Goal: Task Accomplishment & Management: Use online tool/utility

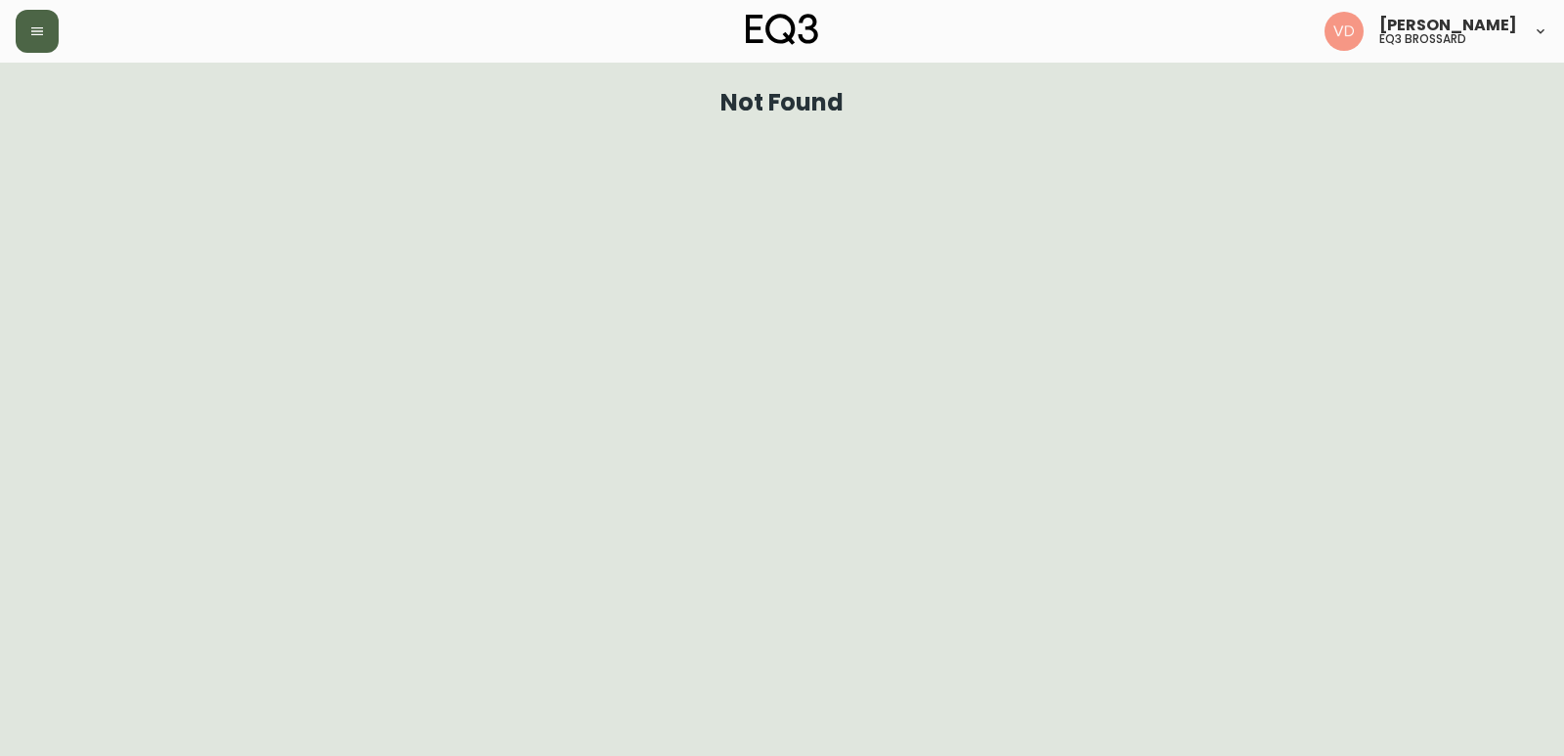
click at [48, 35] on button "button" at bounding box center [37, 31] width 43 height 43
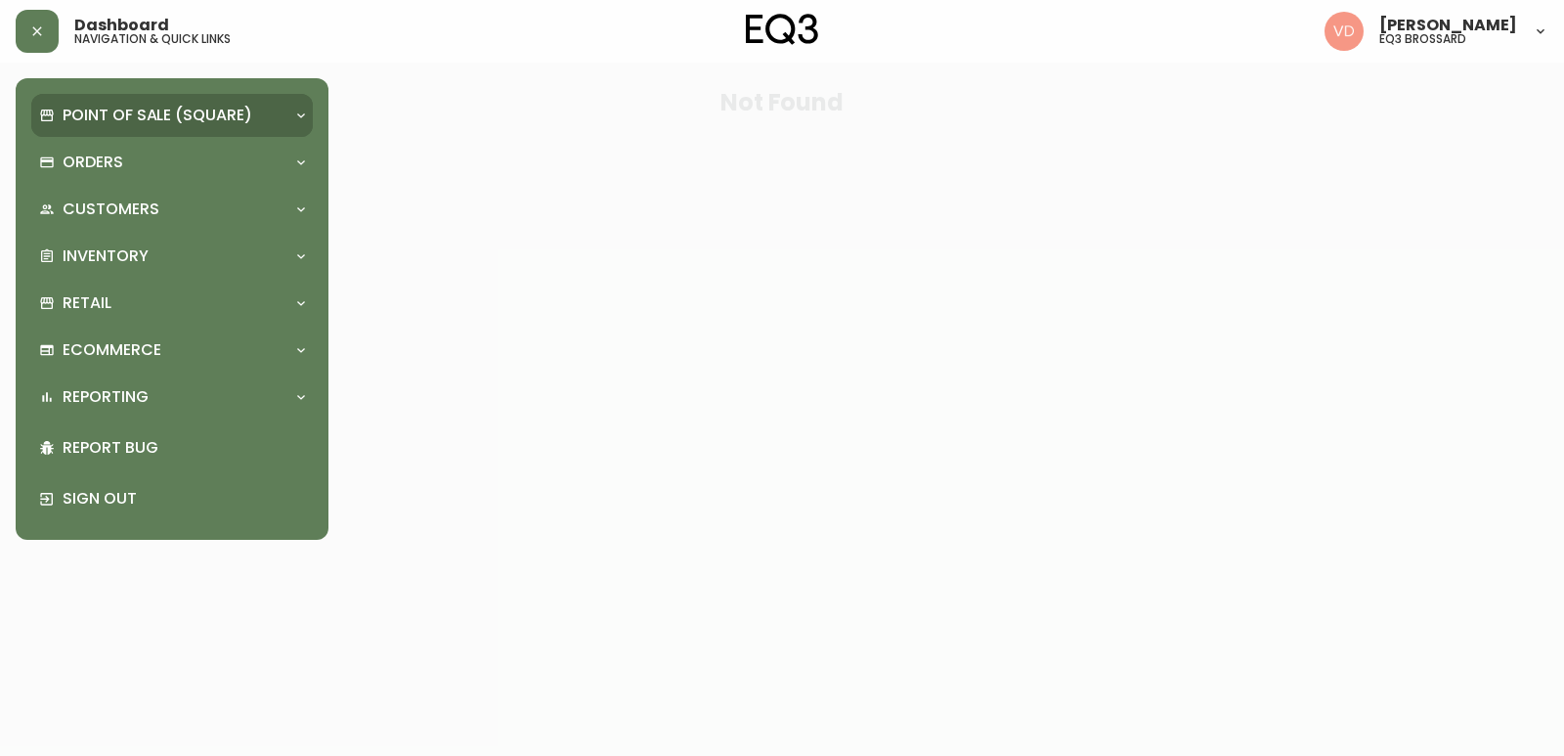
click at [125, 127] on div "Point of Sale (Square)" at bounding box center [172, 115] width 282 height 43
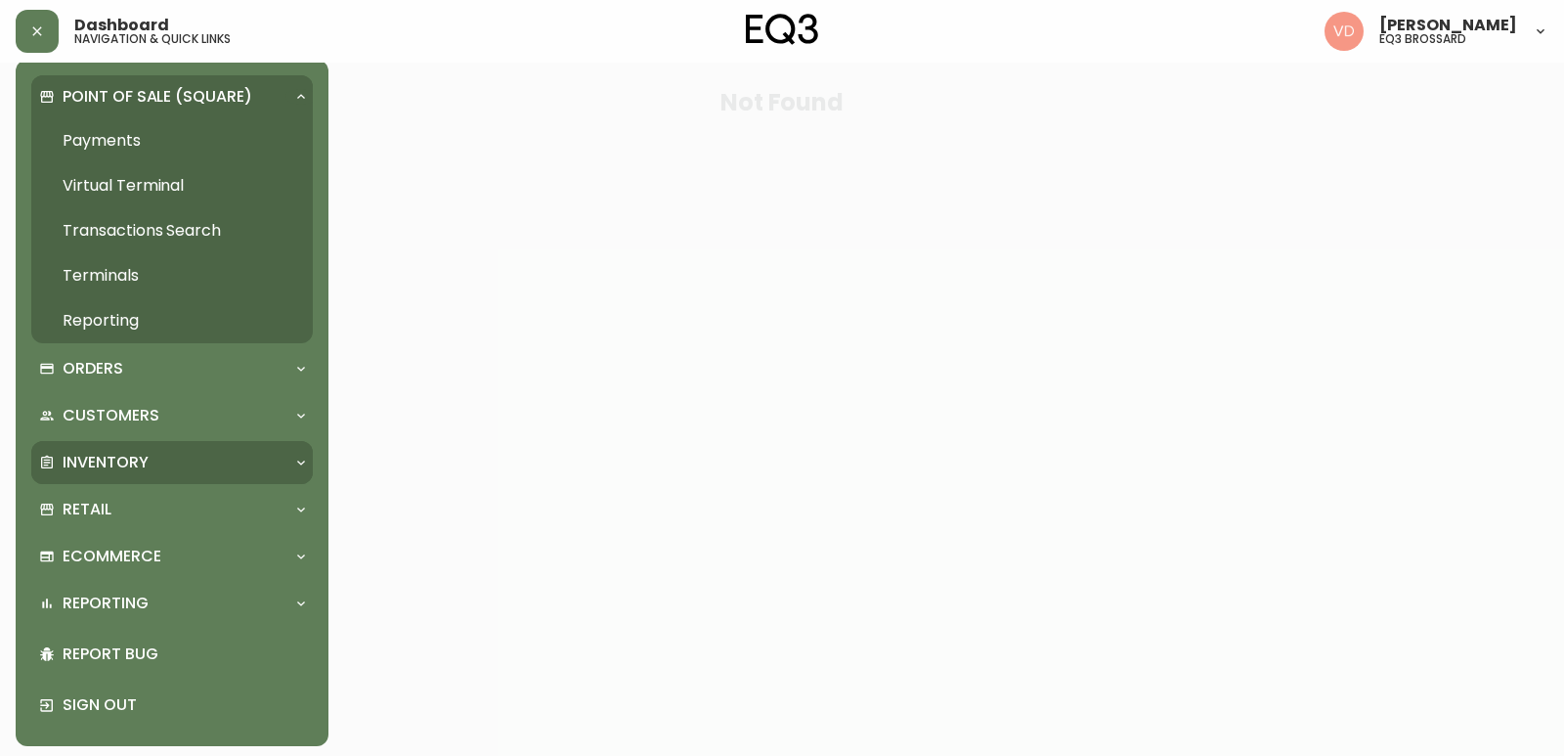
scroll to position [24, 0]
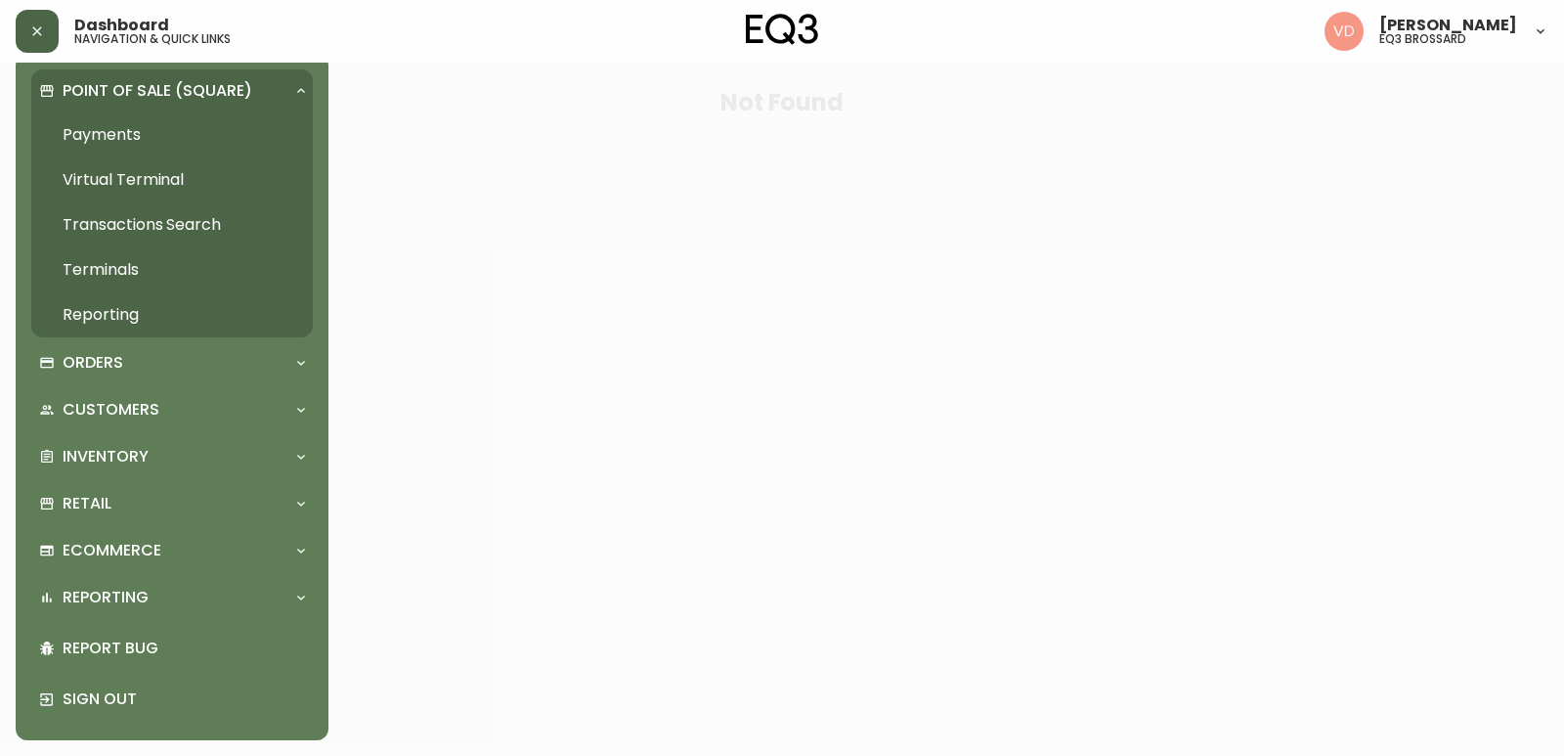
click at [24, 33] on button "button" at bounding box center [37, 31] width 43 height 43
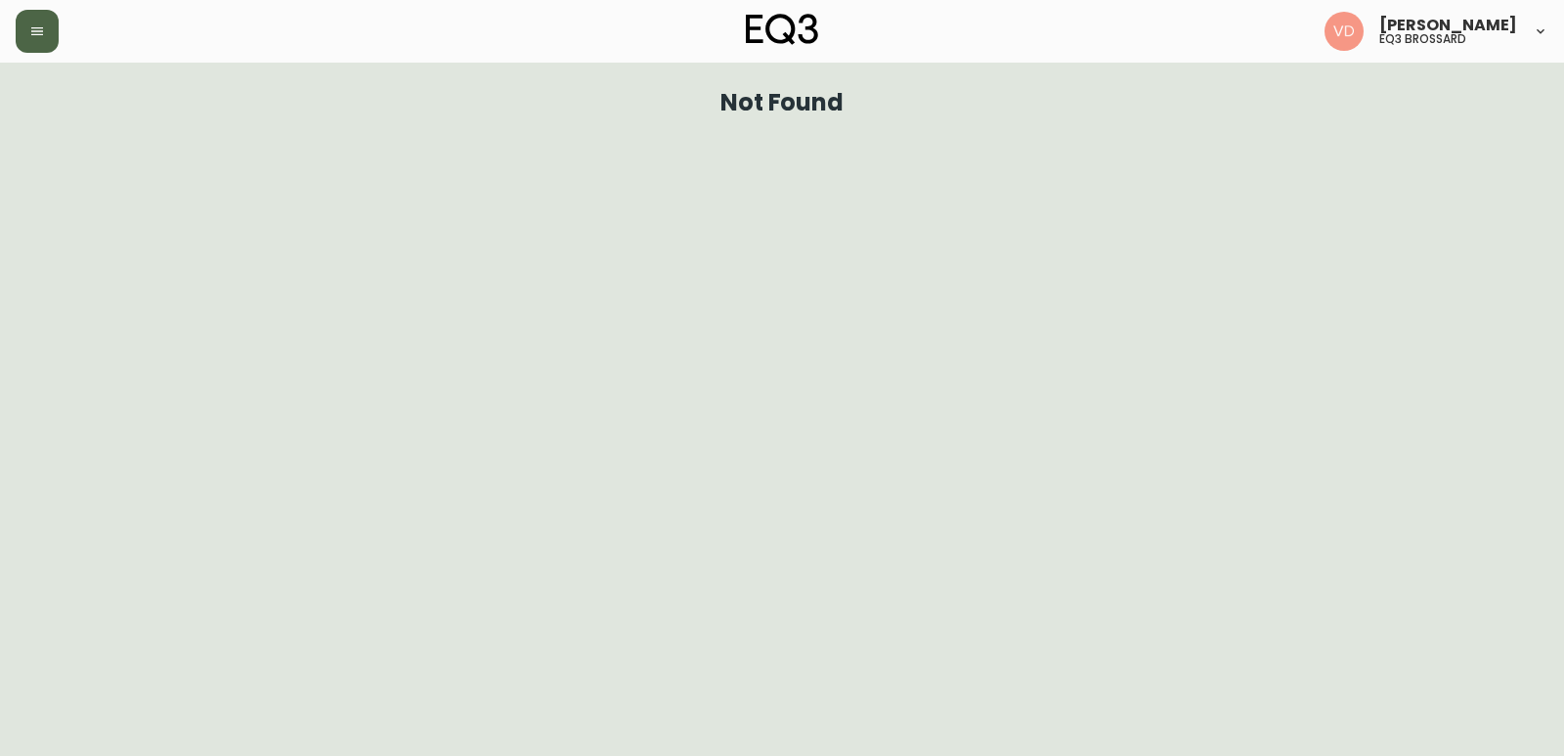
click at [29, 31] on icon "button" at bounding box center [37, 31] width 16 height 16
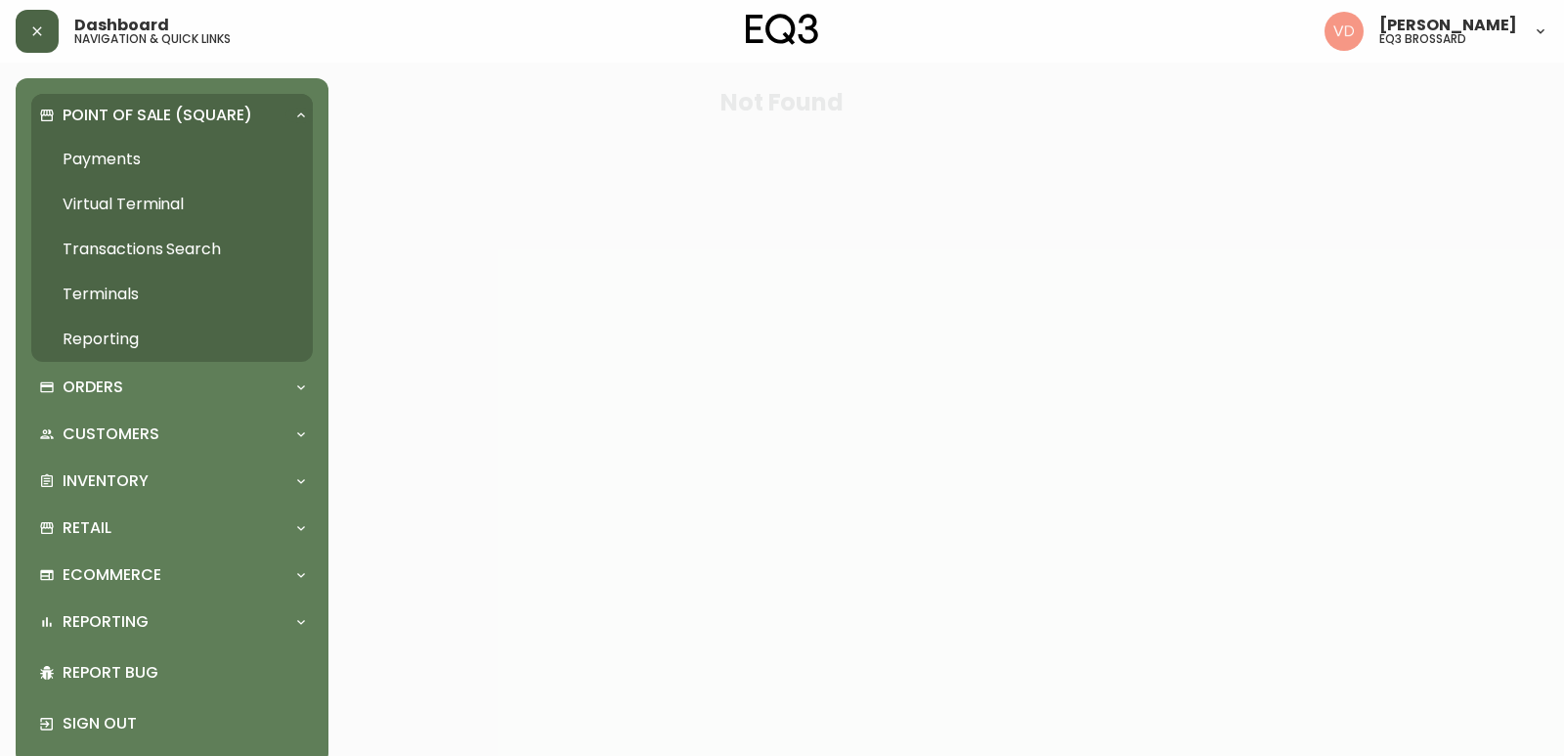
click at [37, 23] on icon "button" at bounding box center [37, 31] width 16 height 16
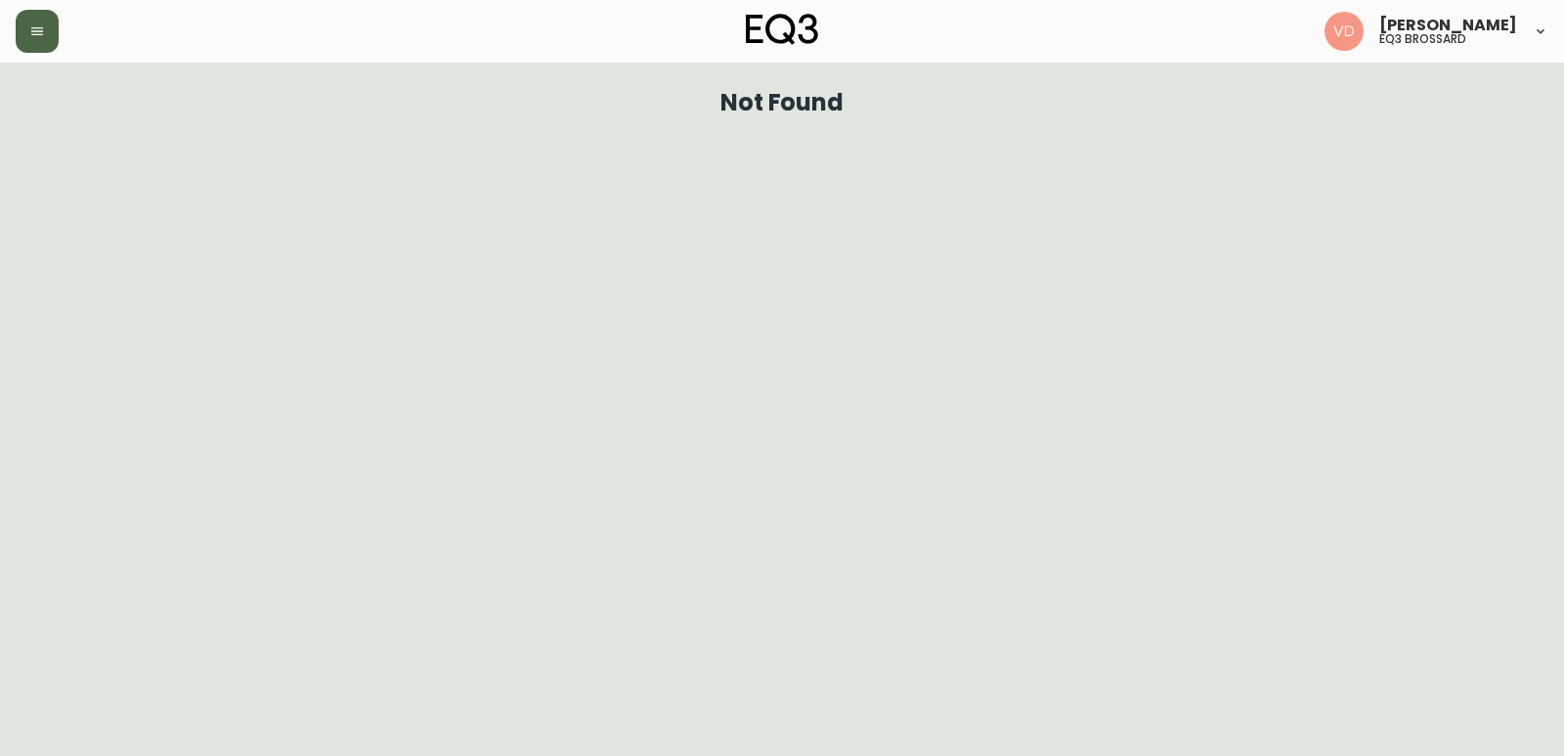
click at [766, 3] on div "[PERSON_NAME] eq3 [PERSON_NAME]" at bounding box center [782, 31] width 1533 height 63
click at [762, 25] on img at bounding box center [782, 29] width 72 height 31
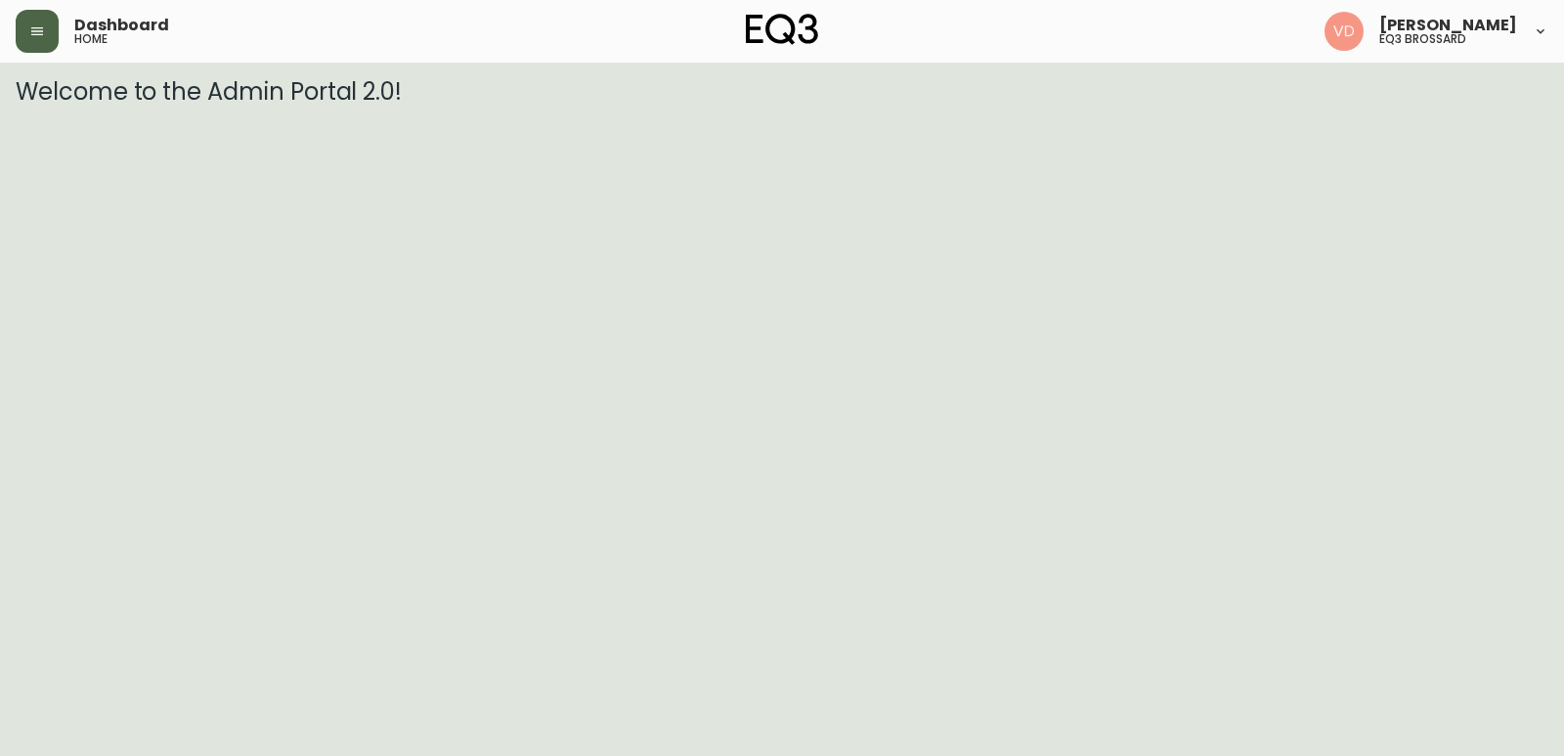
click at [95, 20] on span "Dashboard" at bounding box center [121, 26] width 95 height 16
click at [153, 28] on span "Dashboard" at bounding box center [121, 26] width 95 height 16
click at [145, 22] on span "Dashboard" at bounding box center [121, 26] width 95 height 16
